Goal: Find specific page/section: Find specific page/section

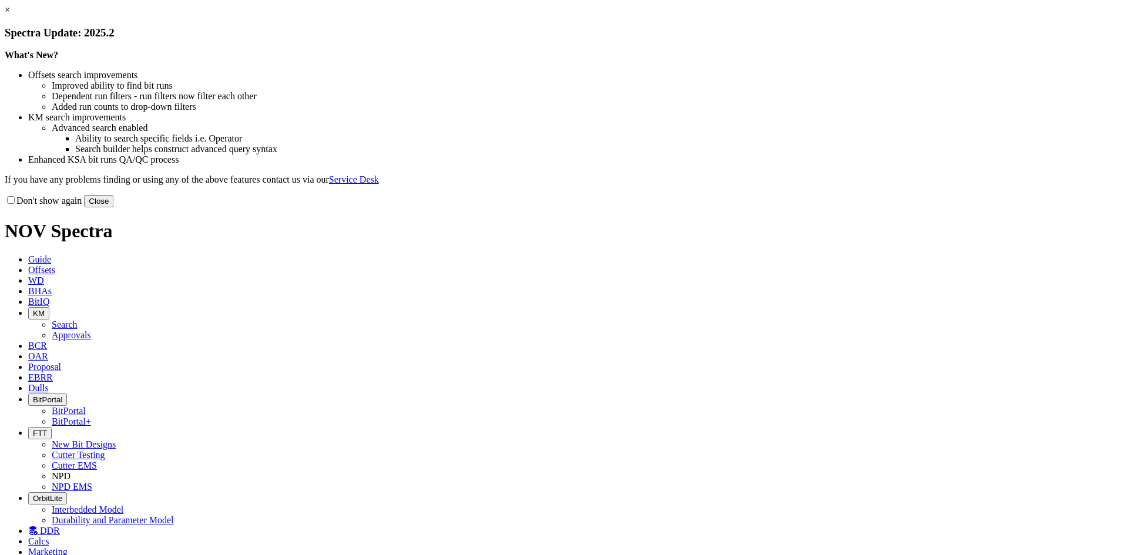
click at [113, 207] on button "Close" at bounding box center [98, 201] width 29 height 12
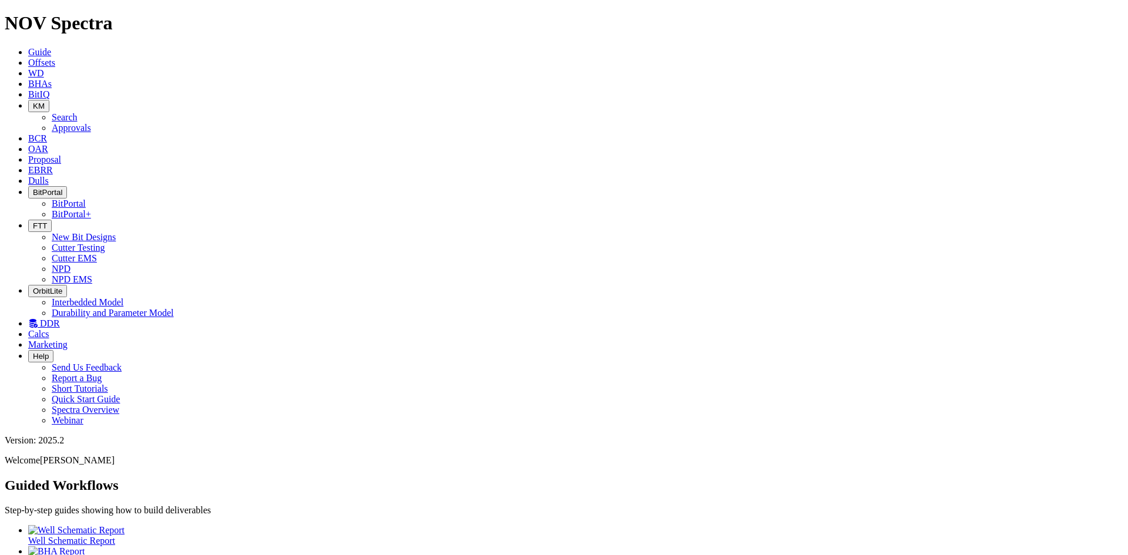
click at [38, 319] on icon at bounding box center [32, 324] width 9 height 10
click at [28, 89] on icon at bounding box center [28, 94] width 0 height 10
click at [49, 100] on button "KM" at bounding box center [38, 106] width 21 height 12
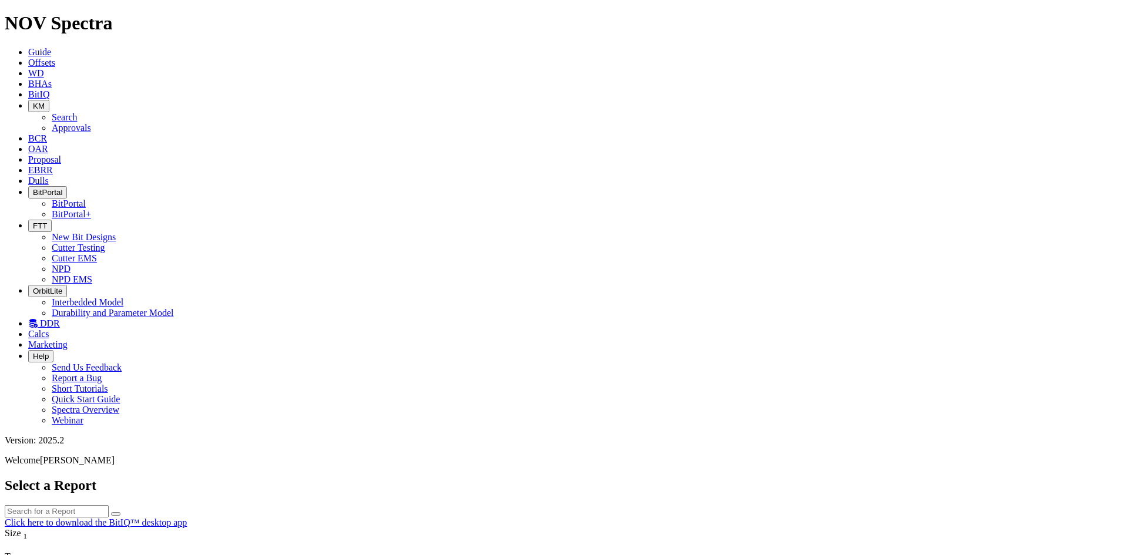
click at [91, 123] on link "Approvals" at bounding box center [71, 128] width 39 height 10
click at [45, 102] on span "KM" at bounding box center [39, 106] width 12 height 9
click at [78, 112] on link "Search" at bounding box center [65, 117] width 26 height 10
click at [116, 555] on icon "button" at bounding box center [116, 561] width 0 height 0
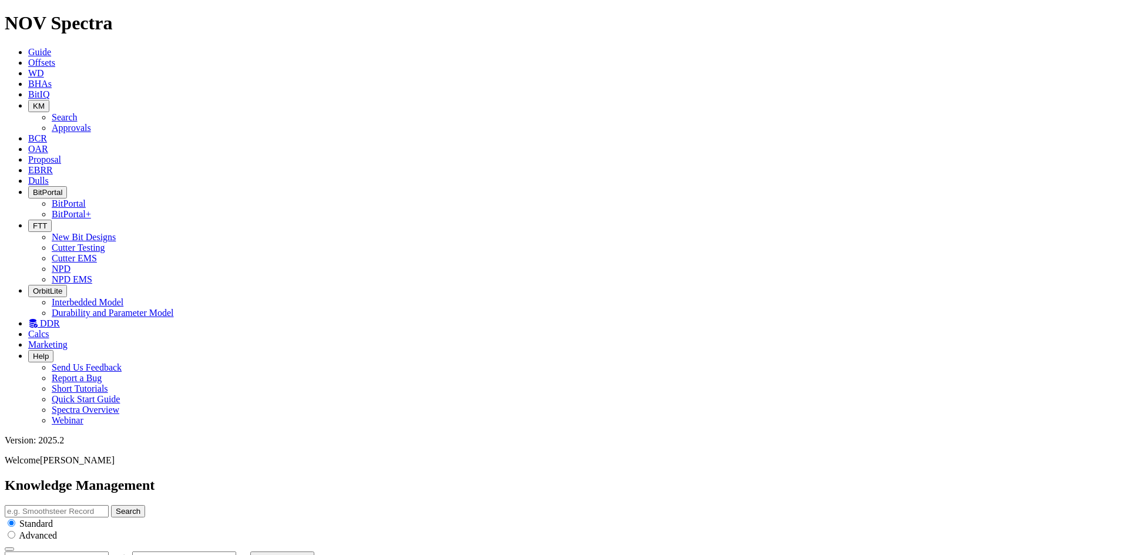
type input "8/18/25"
click at [48, 144] on span "OAR" at bounding box center [38, 149] width 20 height 10
click at [61, 155] on span "Proposal" at bounding box center [44, 160] width 33 height 10
click at [53, 165] on span "EBRR" at bounding box center [40, 170] width 25 height 10
click at [49, 176] on link "Dulls" at bounding box center [38, 181] width 21 height 10
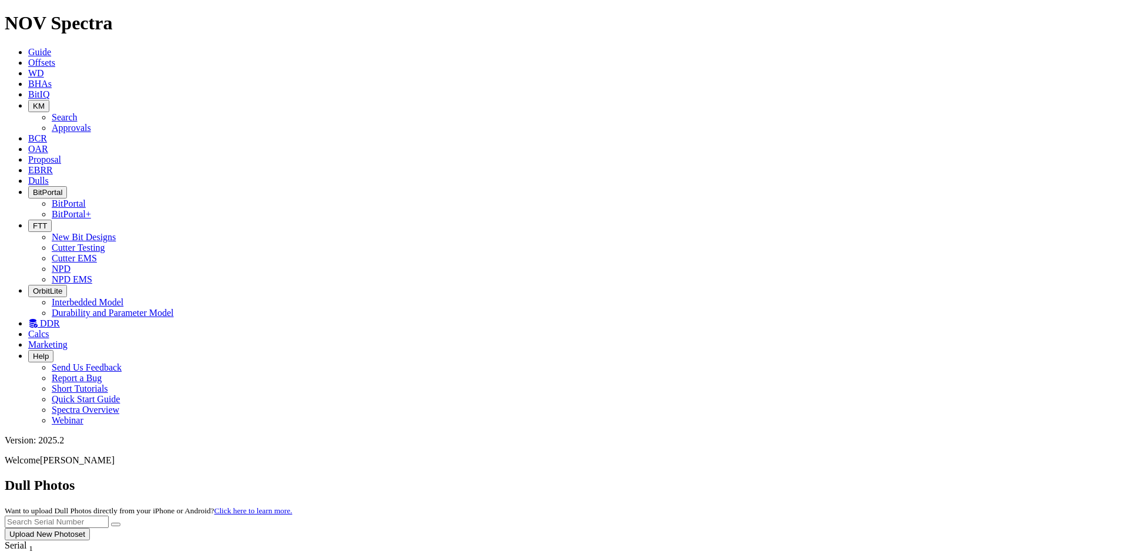
click at [28, 58] on icon at bounding box center [28, 63] width 0 height 10
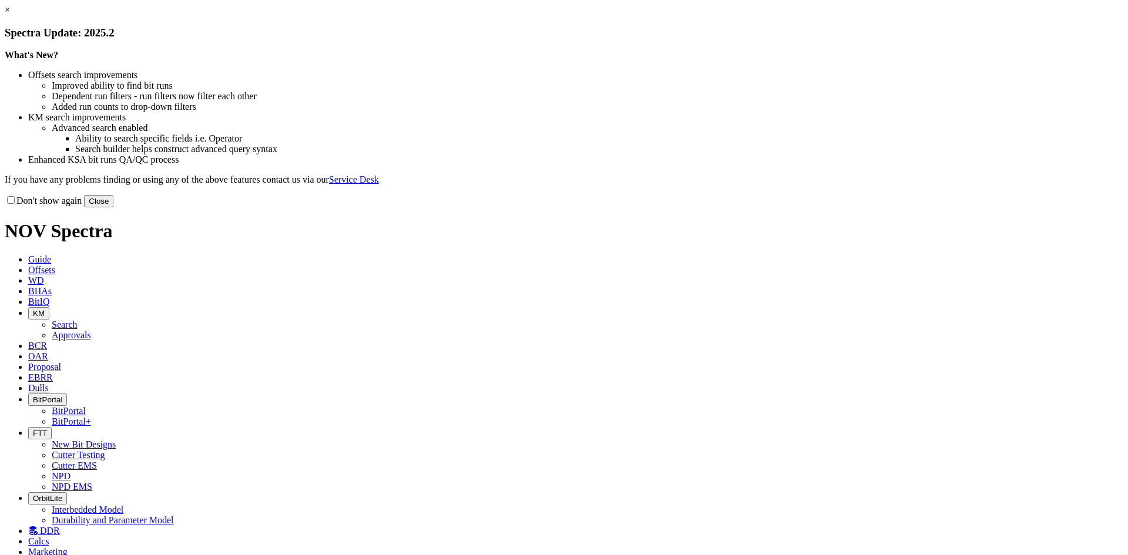
click at [113, 207] on button "Close" at bounding box center [98, 201] width 29 height 12
click at [118, 53] on div "× Spectra Update: 2025.2 What's New? Offsets search improvements Improved abili…" at bounding box center [564, 106] width 1119 height 203
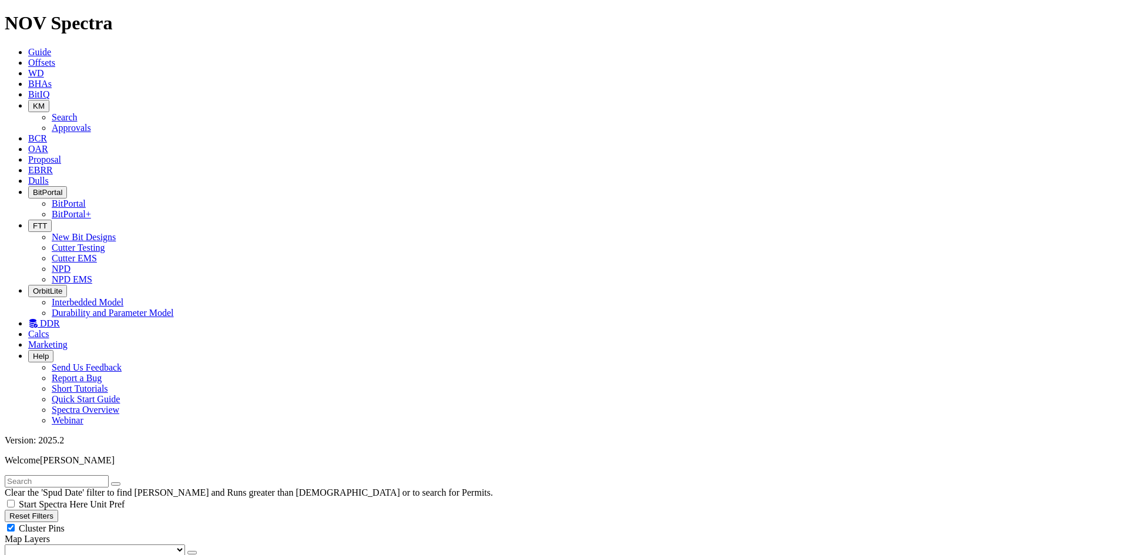
click at [93, 475] on input "text" at bounding box center [57, 481] width 104 height 12
type input "a318291"
radio input "true"
radio input "false"
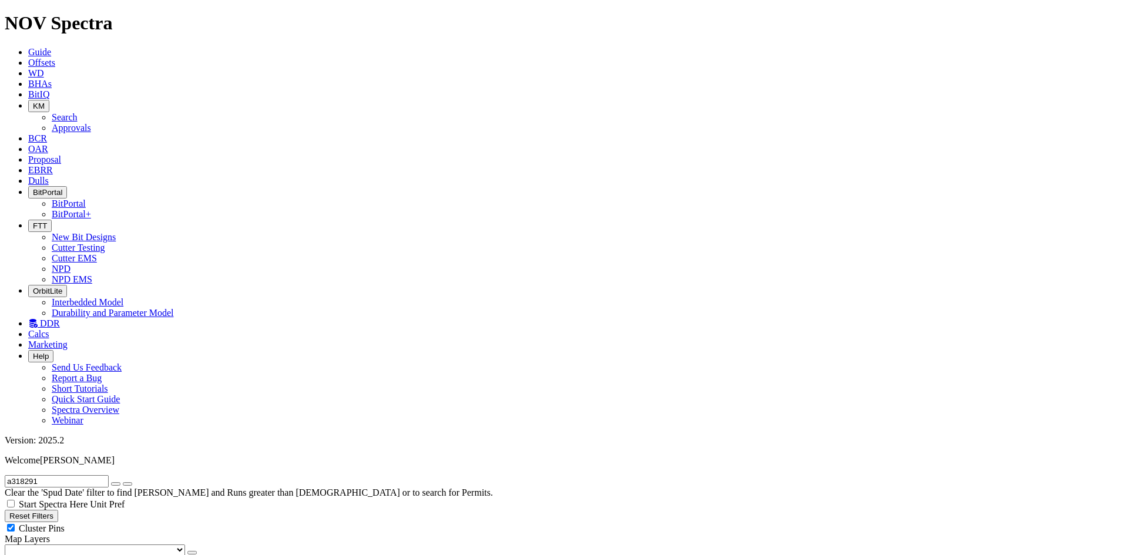
click at [52, 220] on button "FTT" at bounding box center [40, 226] width 24 height 12
click at [92, 274] on link "NPD EMS" at bounding box center [72, 279] width 41 height 10
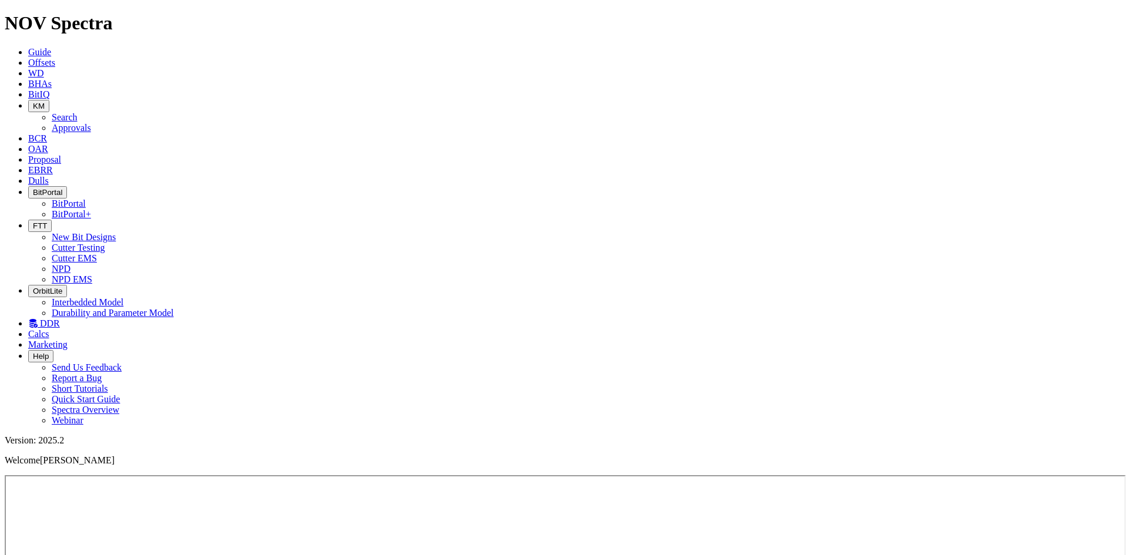
click at [52, 220] on button "FTT" at bounding box center [40, 226] width 24 height 12
click at [97, 253] on link "Cutter EMS" at bounding box center [74, 258] width 45 height 10
